Goal: Task Accomplishment & Management: Manage account settings

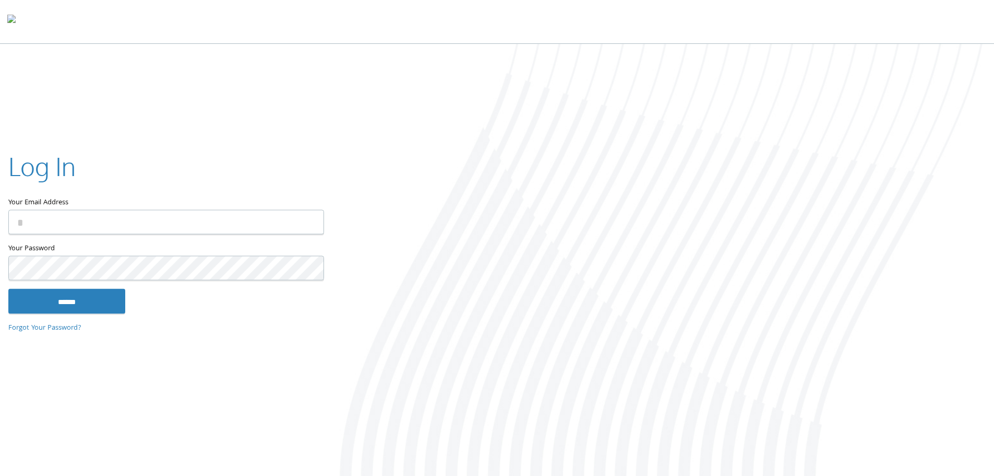
type input "**********"
click at [84, 305] on input "******" at bounding box center [66, 300] width 117 height 25
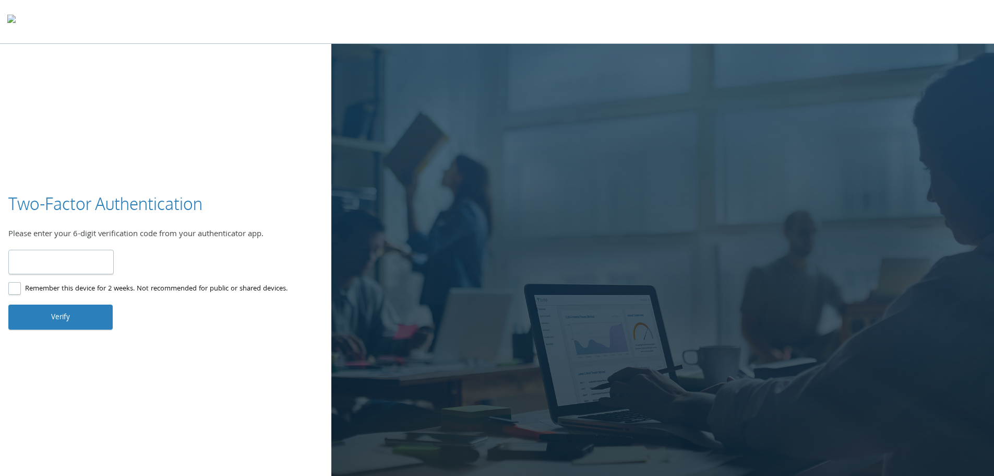
click at [81, 261] on input "number" at bounding box center [60, 262] width 105 height 25
type input "******"
